Goal: Task Accomplishment & Management: Manage account settings

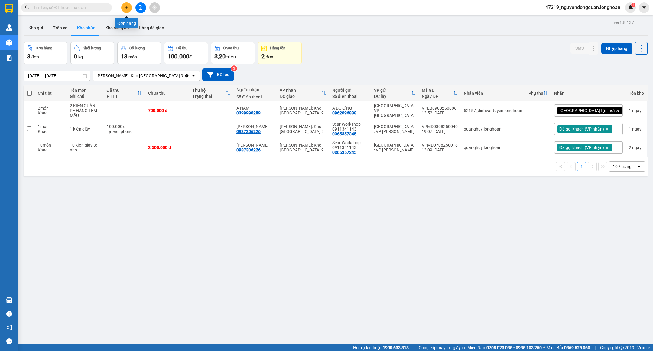
click at [130, 6] on button at bounding box center [126, 7] width 11 height 11
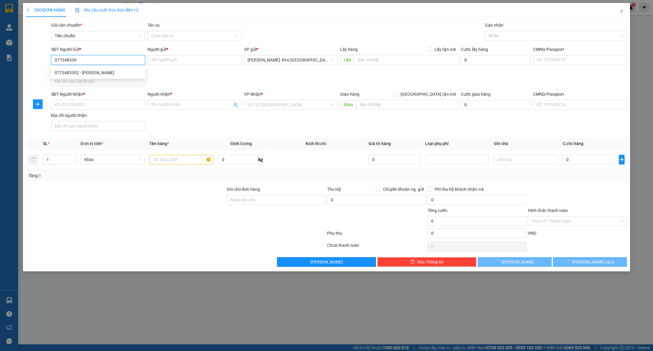
type input "0773483392"
click at [116, 73] on div "0773483392 - nguyễn phúc lâm" at bounding box center [98, 72] width 87 height 7
type input "[PERSON_NAME]"
type input "0773483392"
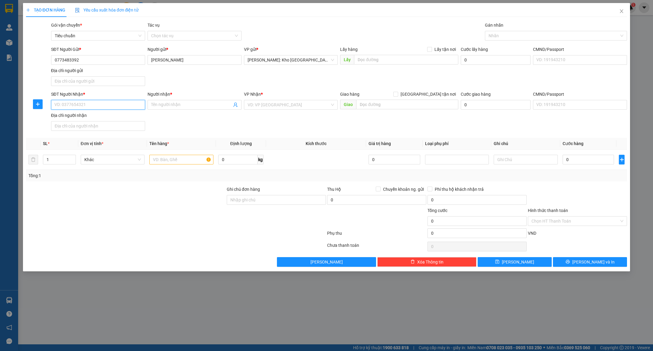
click at [104, 108] on input "SĐT Người Nhận *" at bounding box center [98, 105] width 94 height 10
click at [110, 116] on div "0773483392 - nguyễn phúc lâm" at bounding box center [98, 118] width 87 height 7
type input "0773483392"
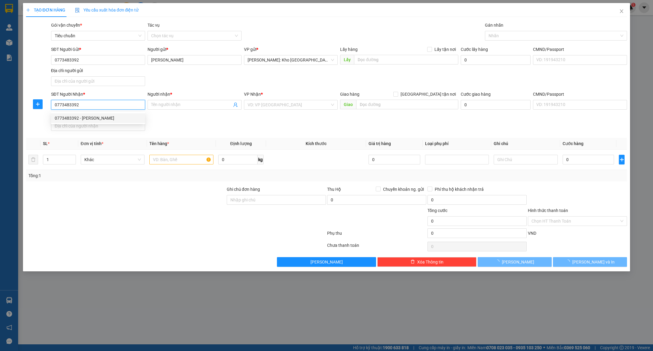
type input "[PERSON_NAME]"
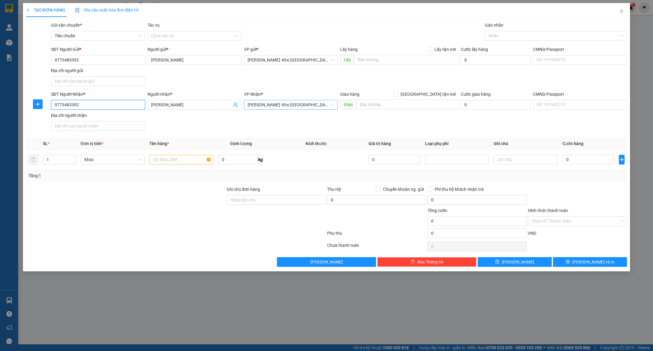
click at [332, 105] on span "[PERSON_NAME]: Kho [GEOGRAPHIC_DATA] 9" at bounding box center [291, 104] width 87 height 9
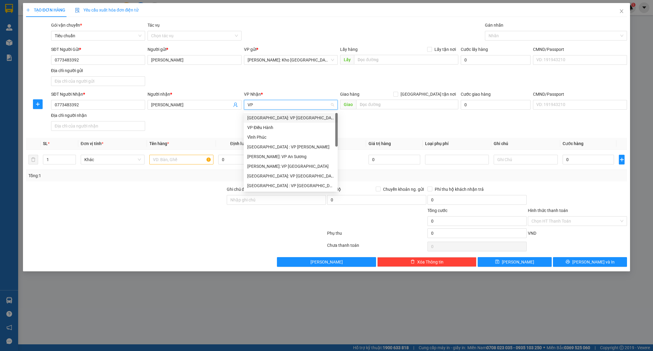
type input "V"
type input "NHA"
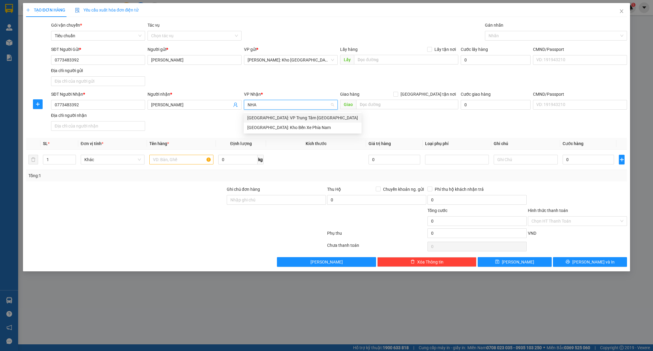
click at [313, 119] on div "[GEOGRAPHIC_DATA]: VP Trung Tâm [GEOGRAPHIC_DATA]" at bounding box center [302, 117] width 111 height 7
click at [172, 163] on input "text" at bounding box center [181, 160] width 64 height 10
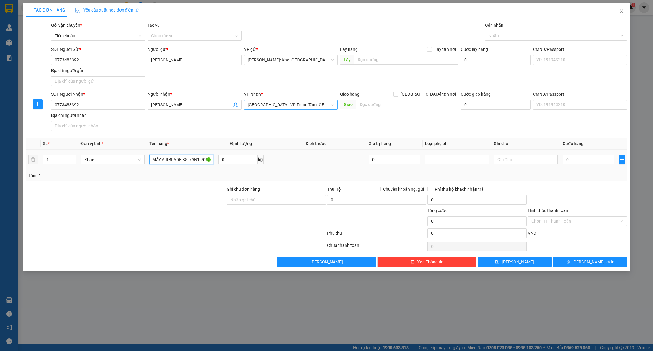
scroll to position [0, 12]
type input "1 XE MÁY AIRBLADE BS: 79N1-70189"
click at [603, 160] on input "0" at bounding box center [588, 160] width 51 height 10
type input "5"
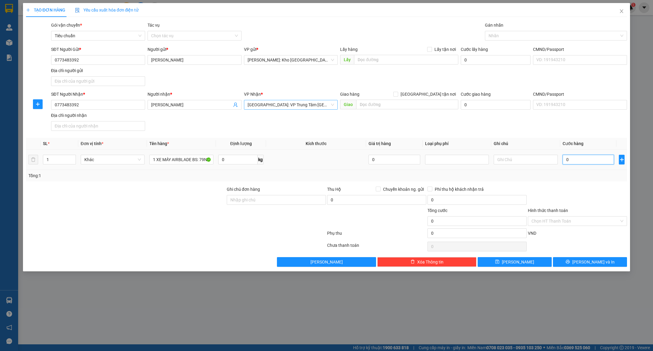
type input "5"
type input "52"
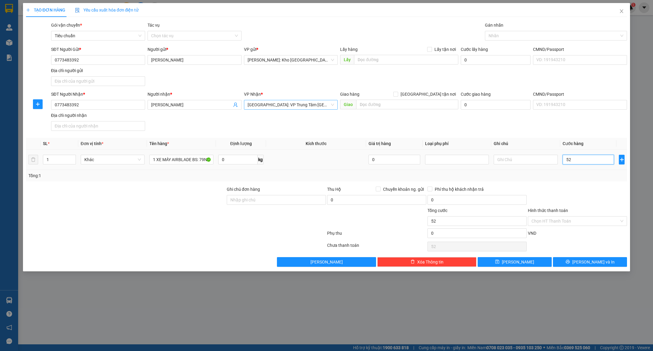
type input "520"
type input "5.200"
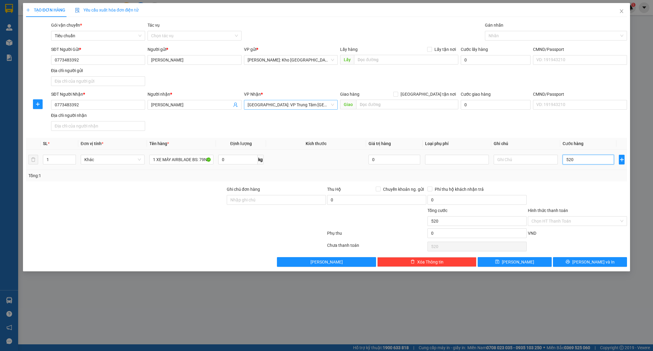
type input "5.200"
type input "52.000"
type input "520.000"
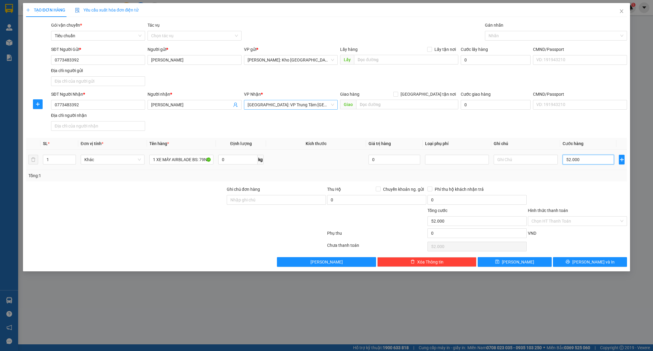
type input "520.000"
click at [253, 204] on input "Ghi chú đơn hàng" at bounding box center [276, 200] width 99 height 10
click at [275, 203] on input "Ghi chú đơn hàng" at bounding box center [276, 200] width 99 height 10
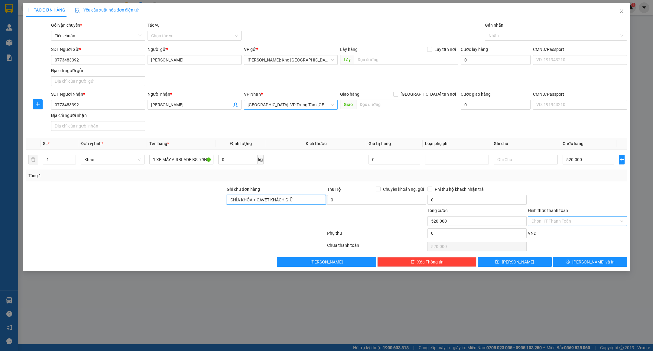
type input "CHÌA KHÓA + CAVET KHÁCH GIỮ"
click at [547, 218] on input "Hình thức thanh toán" at bounding box center [576, 220] width 88 height 9
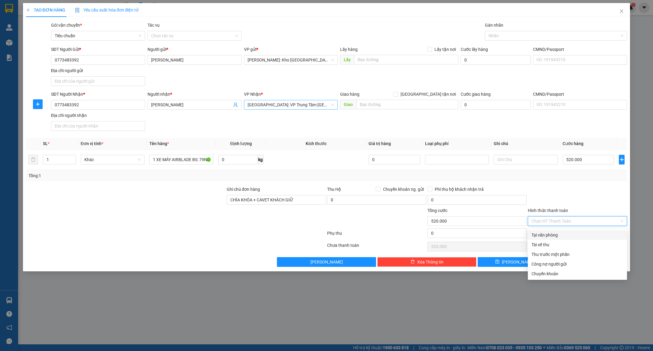
click at [548, 233] on div "Tại văn phòng" at bounding box center [578, 234] width 92 height 7
type input "0"
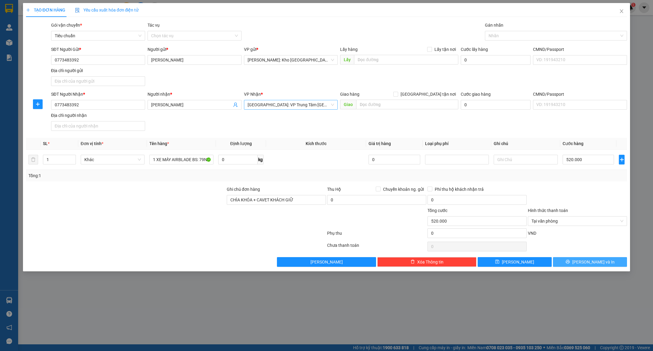
click at [577, 266] on button "[PERSON_NAME] và In" at bounding box center [590, 262] width 74 height 10
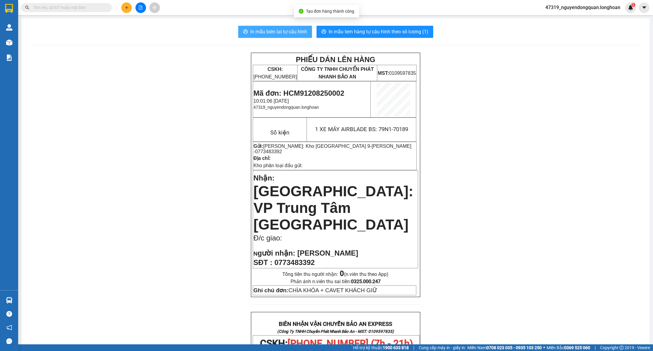
click at [293, 33] on span "In mẫu biên lai tự cấu hình" at bounding box center [278, 32] width 57 height 8
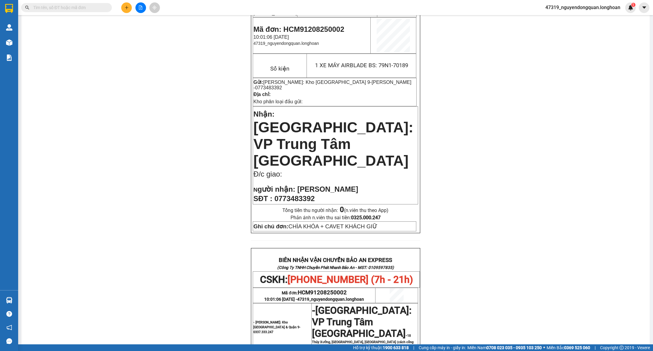
scroll to position [291, 0]
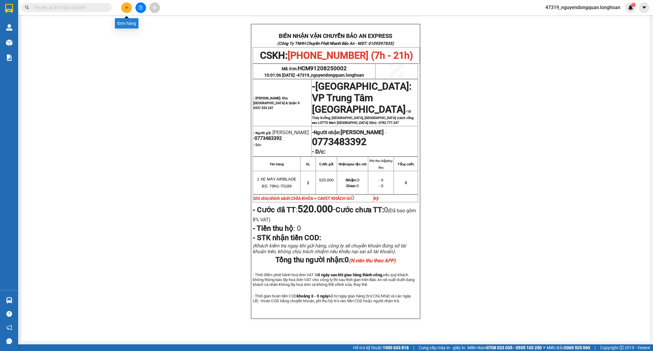
click at [128, 10] on button at bounding box center [126, 7] width 11 height 11
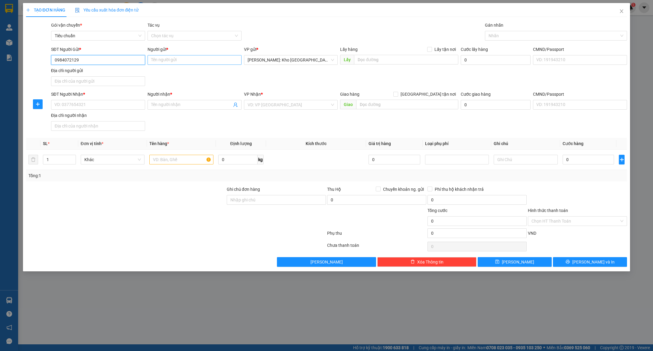
type input "0984072129"
click at [174, 59] on input "Người gửi *" at bounding box center [195, 60] width 94 height 10
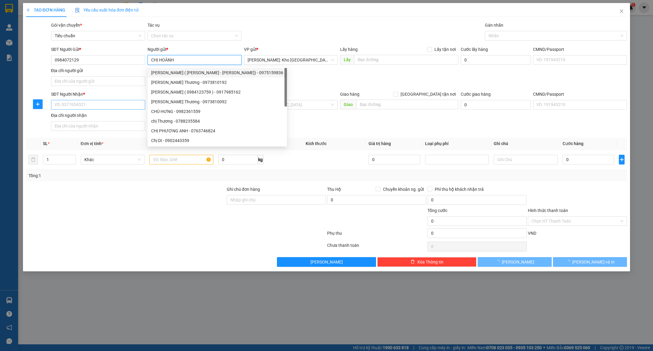
type input "CHỊ HOÀNH"
click at [101, 107] on input "SĐT Người Nhận *" at bounding box center [98, 105] width 94 height 10
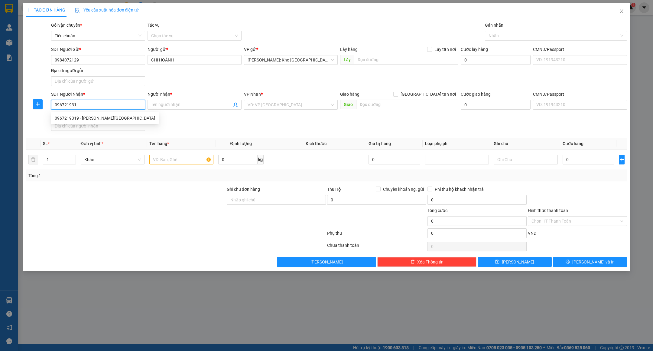
type input "0967219319"
click at [103, 116] on div "0967219319 - LÂM HỒNG Ý" at bounding box center [105, 118] width 100 height 7
type input "LÂM HỒNG Ý"
checkbox input "true"
type input "KHU VỰC BÃI TIÊN, KHÓM ĐƯỜNG ĐẸ, P BẮC NHA TRANG, TỈNH KHÁNH HÒA"
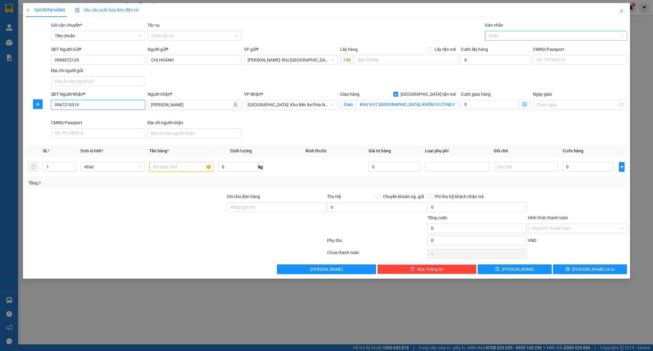
click at [514, 36] on div at bounding box center [553, 35] width 133 height 7
type input "0967219319"
type input "GIAO"
click at [513, 46] on div "[GEOGRAPHIC_DATA] tận nơi" at bounding box center [556, 48] width 135 height 7
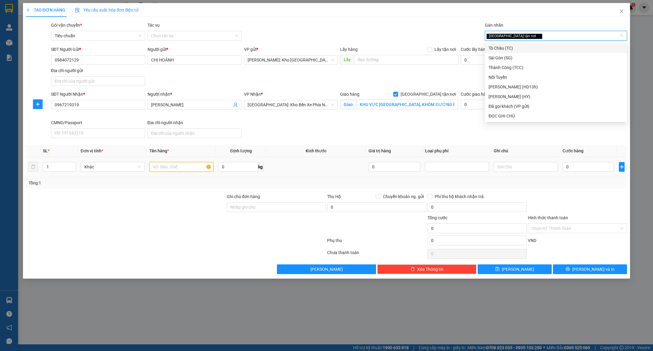
click at [188, 172] on input "text" at bounding box center [181, 167] width 64 height 10
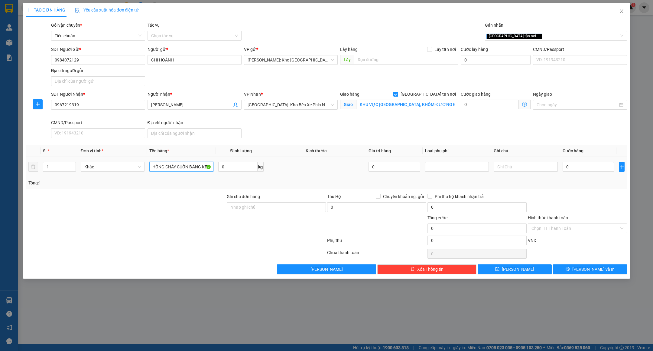
scroll to position [0, 28]
type input "1 KIỆN KEO CHỐNG CHÁY CUỐN BĂNG KEO"
click at [261, 209] on input "Ghi chú đơn hàng" at bounding box center [276, 207] width 99 height 10
type input "nhận theo kiện-giao nguyên kiên-hư hỏng không chịu trách nhiệm"
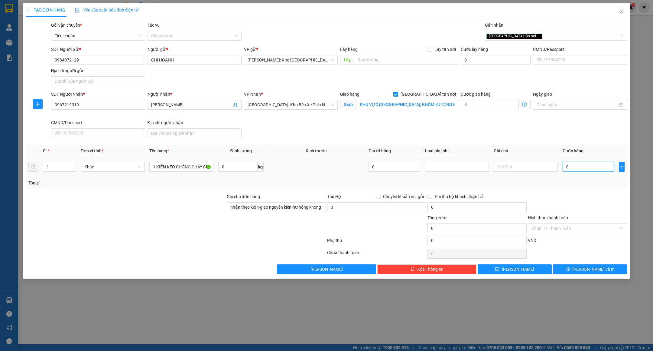
click at [591, 165] on input "0" at bounding box center [588, 167] width 51 height 10
type input "3"
type input "30"
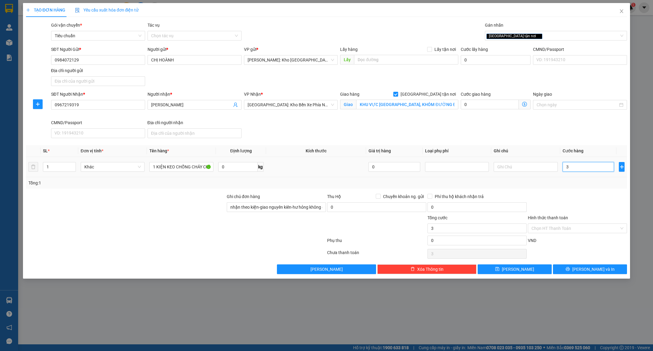
type input "30"
type input "300"
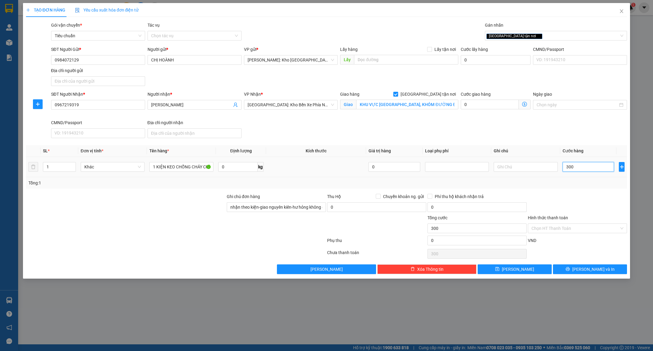
type input "3.000"
type input "30.000"
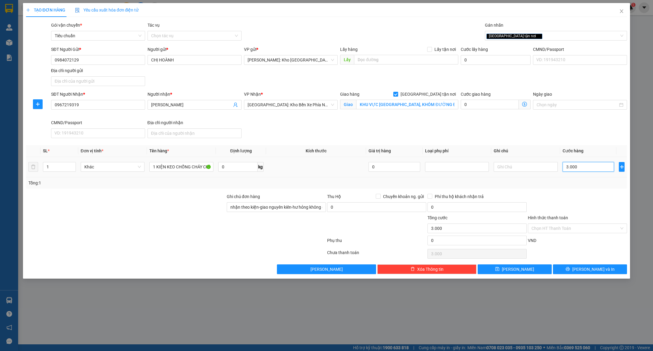
type input "30.000"
type input "300.000"
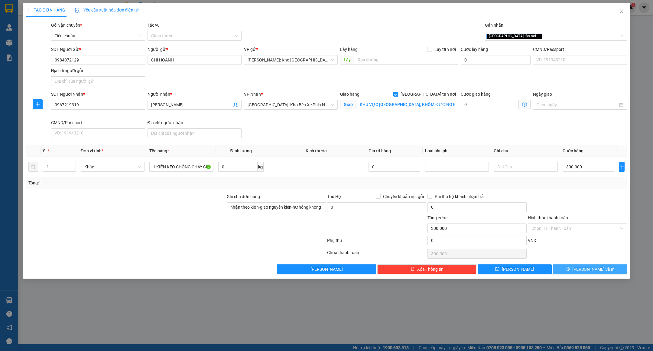
click at [577, 273] on button "[PERSON_NAME] và In" at bounding box center [590, 269] width 74 height 10
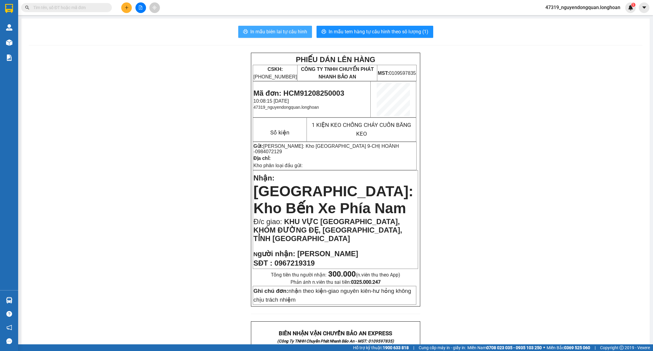
click at [282, 34] on span "In mẫu biên lai tự cấu hình" at bounding box center [278, 32] width 57 height 8
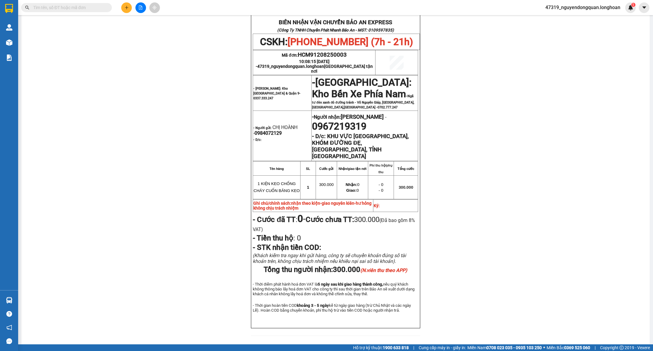
scroll to position [84, 0]
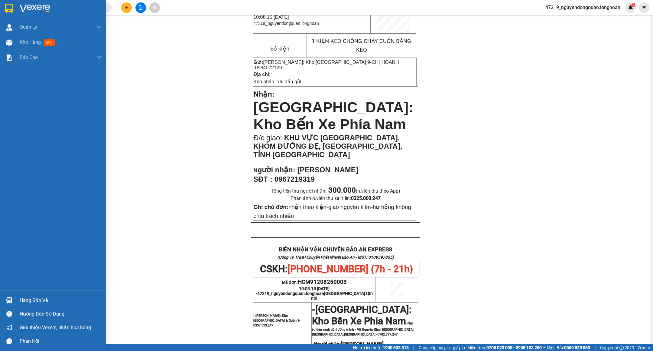
click at [16, 8] on div at bounding box center [53, 10] width 106 height 20
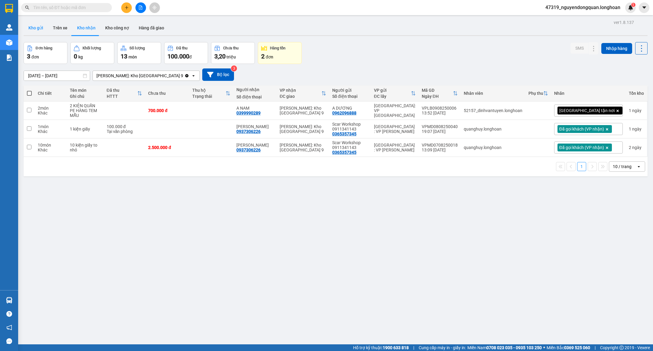
click at [36, 27] on button "Kho gửi" at bounding box center [36, 28] width 25 height 15
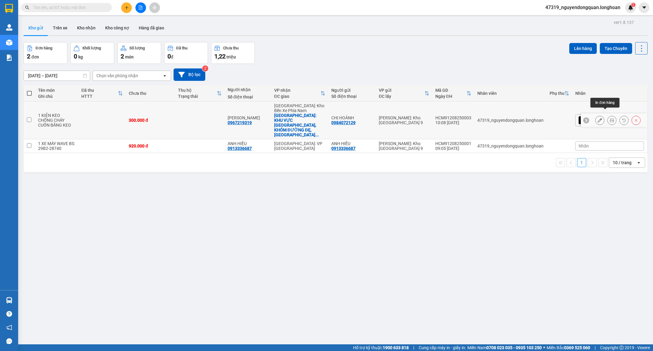
click at [610, 118] on icon at bounding box center [612, 120] width 4 height 4
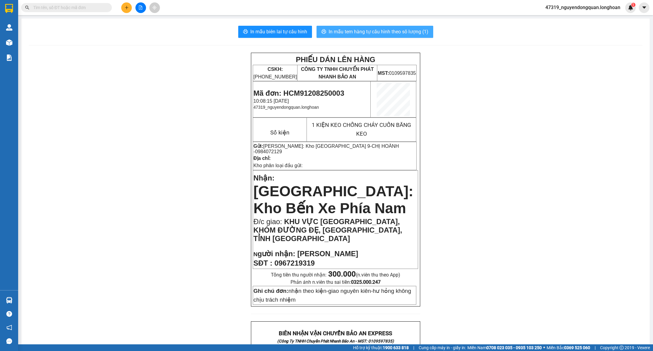
click at [369, 32] on span "In mẫu tem hàng tự cấu hình theo số lượng (1)" at bounding box center [379, 32] width 100 height 8
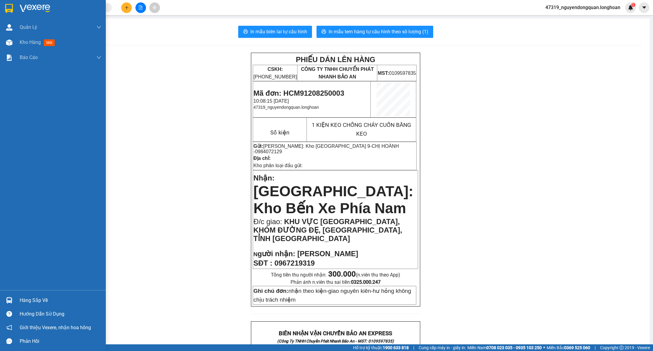
click at [15, 4] on div at bounding box center [53, 10] width 106 height 20
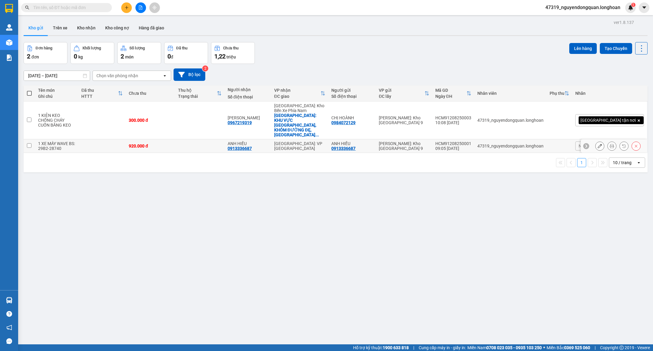
click at [464, 141] on div "HCM91208250001" at bounding box center [454, 143] width 36 height 5
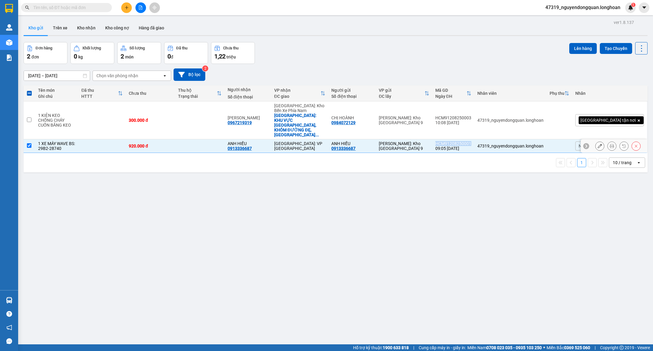
drag, startPoint x: 463, startPoint y: 129, endPoint x: 497, endPoint y: 131, distance: 34.2
click at [472, 141] on div "HCM91208250001" at bounding box center [454, 143] width 36 height 5
checkbox input "false"
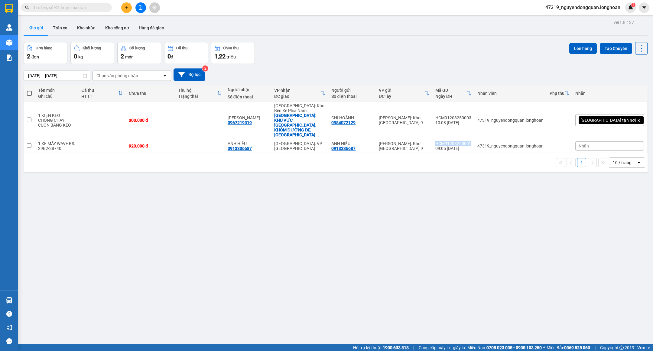
copy div "HCM91208250001"
click at [93, 26] on button "Kho nhận" at bounding box center [86, 28] width 28 height 15
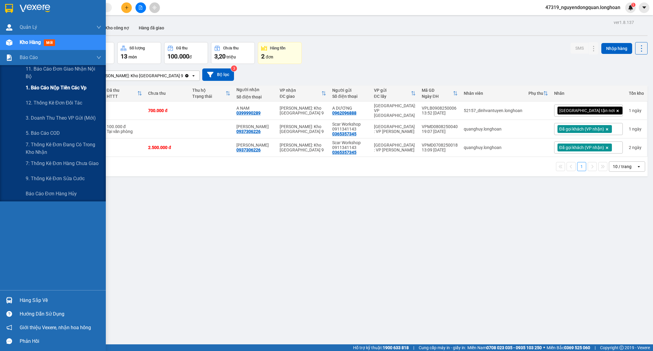
click at [66, 85] on span "1. Báo cáo nộp tiền các vp" at bounding box center [56, 88] width 61 height 8
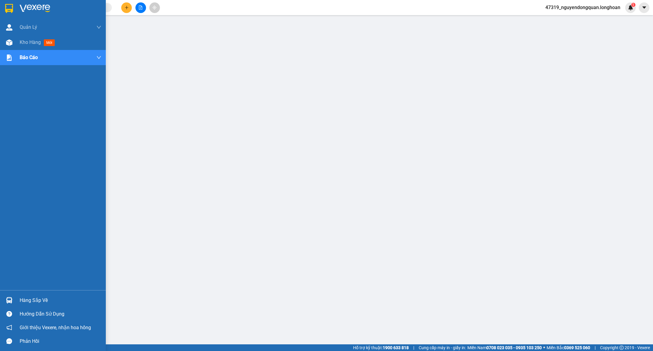
click at [25, 8] on img at bounding box center [35, 8] width 31 height 9
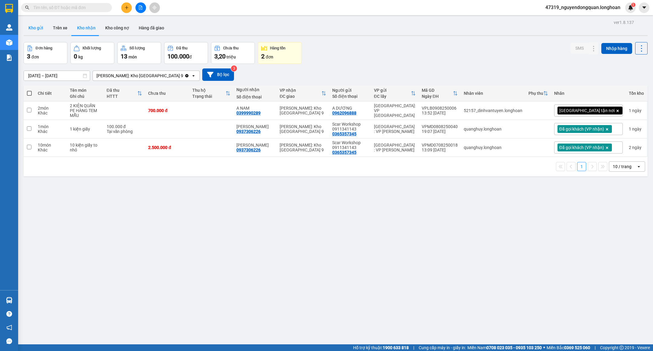
click at [41, 29] on button "Kho gửi" at bounding box center [36, 28] width 25 height 15
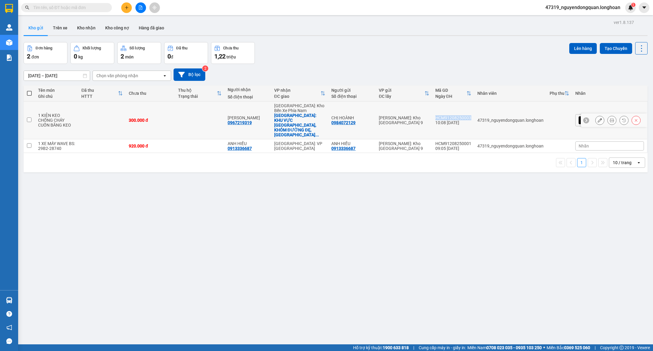
drag, startPoint x: 463, startPoint y: 110, endPoint x: 498, endPoint y: 110, distance: 35.1
click at [475, 110] on td "HCM91208250003 10:08 12/08" at bounding box center [454, 120] width 42 height 38
checkbox input "true"
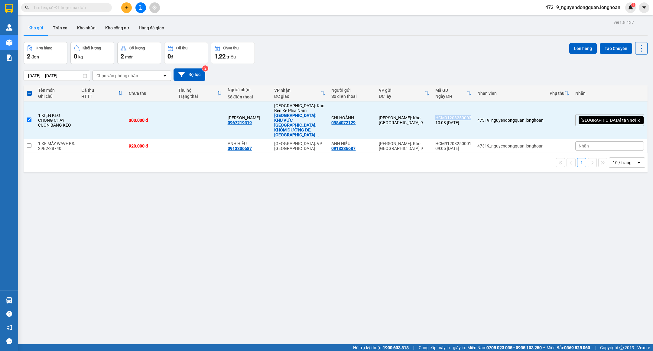
copy div "HCM91208250003"
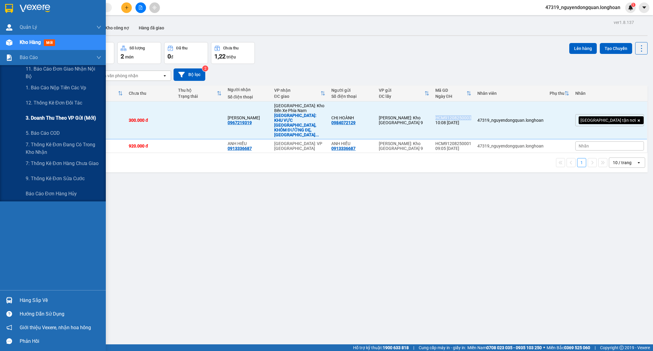
click at [87, 119] on span "3. Doanh Thu theo VP Gửi (mới)" at bounding box center [61, 118] width 70 height 8
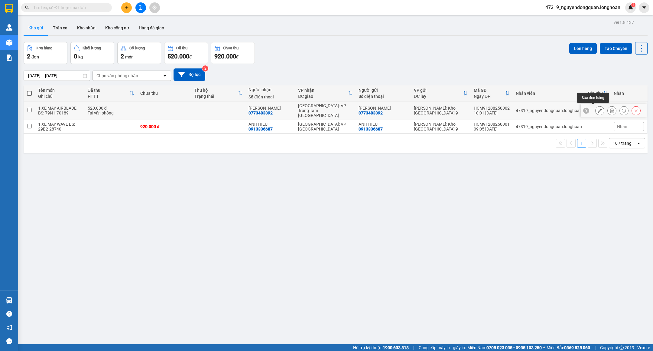
click at [598, 111] on icon at bounding box center [600, 110] width 4 height 4
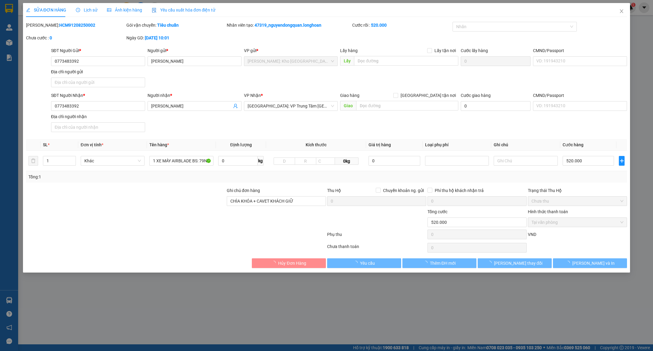
type input "0773483392"
type input "[PERSON_NAME]"
type input "0773483392"
type input "[PERSON_NAME]"
type input "CHÌA KHÓA + CAVET KHÁCH GIỮ"
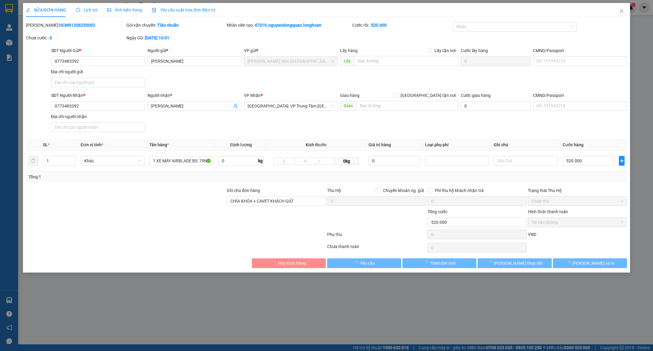
type input "520.000"
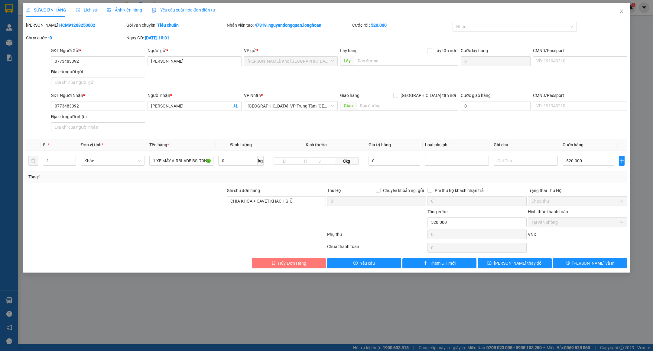
click at [300, 263] on span "Hủy Đơn Hàng" at bounding box center [292, 263] width 28 height 7
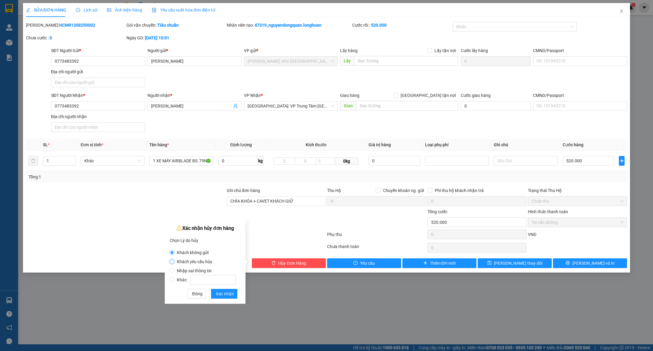
click at [174, 260] on input "Khách yêu cầu hủy" at bounding box center [172, 261] width 5 height 5
radio input "true"
radio input "false"
click at [221, 292] on span "Xác nhận" at bounding box center [225, 293] width 18 height 7
